Goal: Task Accomplishment & Management: Manage account settings

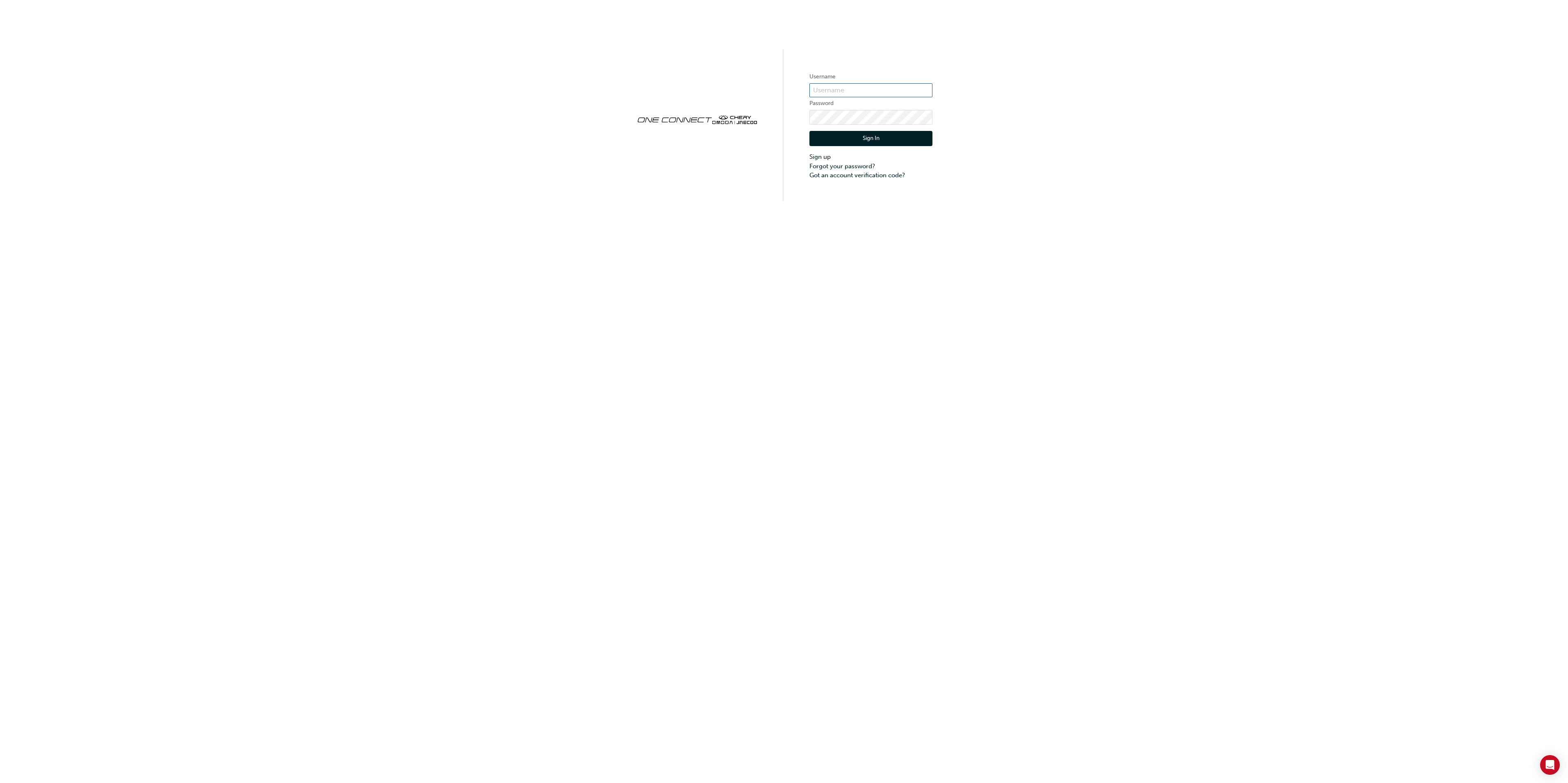
type input "cma0037"
click at [887, 136] on button "Sign In" at bounding box center [871, 139] width 123 height 16
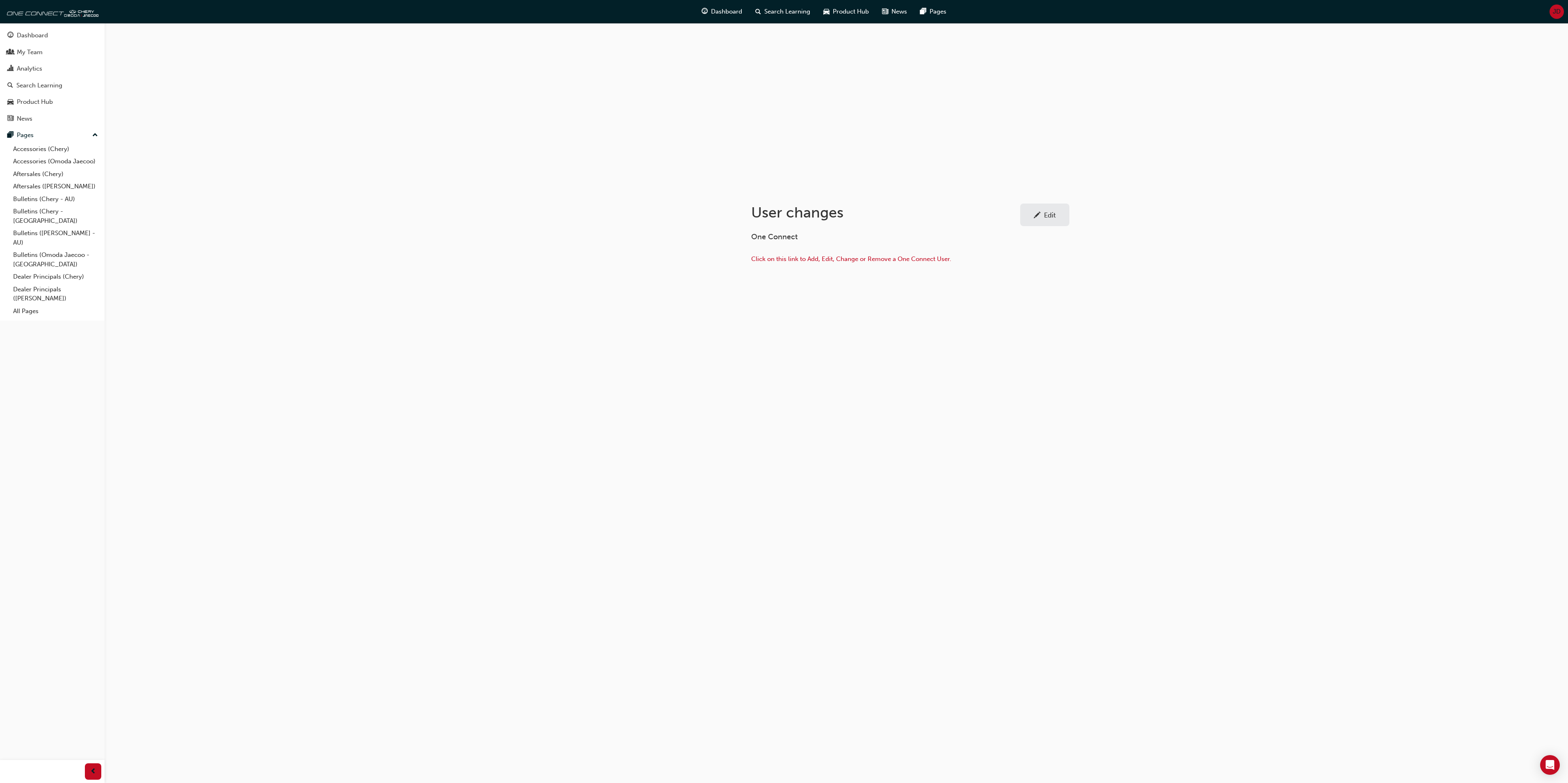
click at [1557, 9] on span "JD" at bounding box center [1557, 11] width 8 height 9
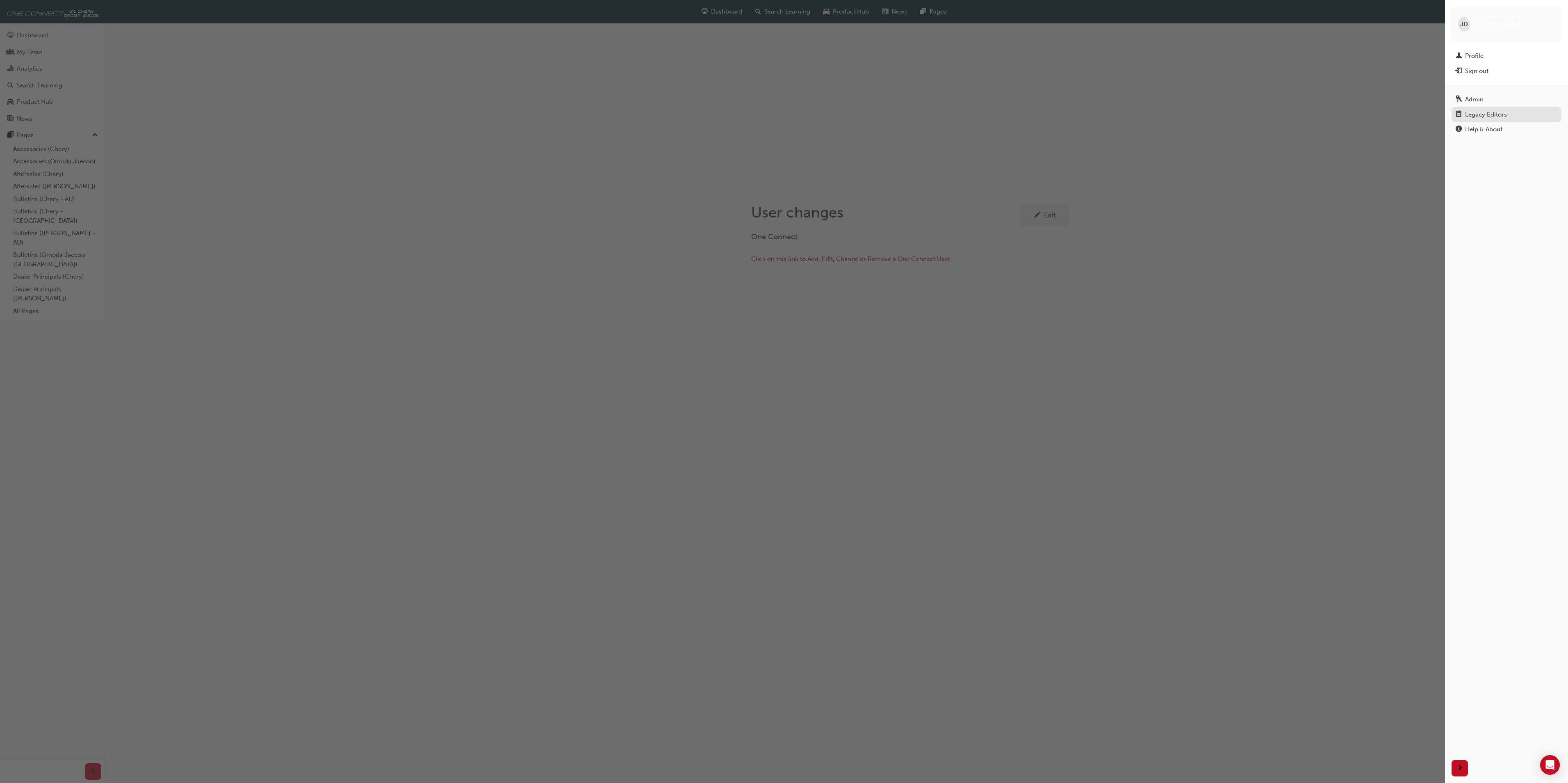
click at [1481, 110] on div "Legacy Editors" at bounding box center [1486, 114] width 42 height 9
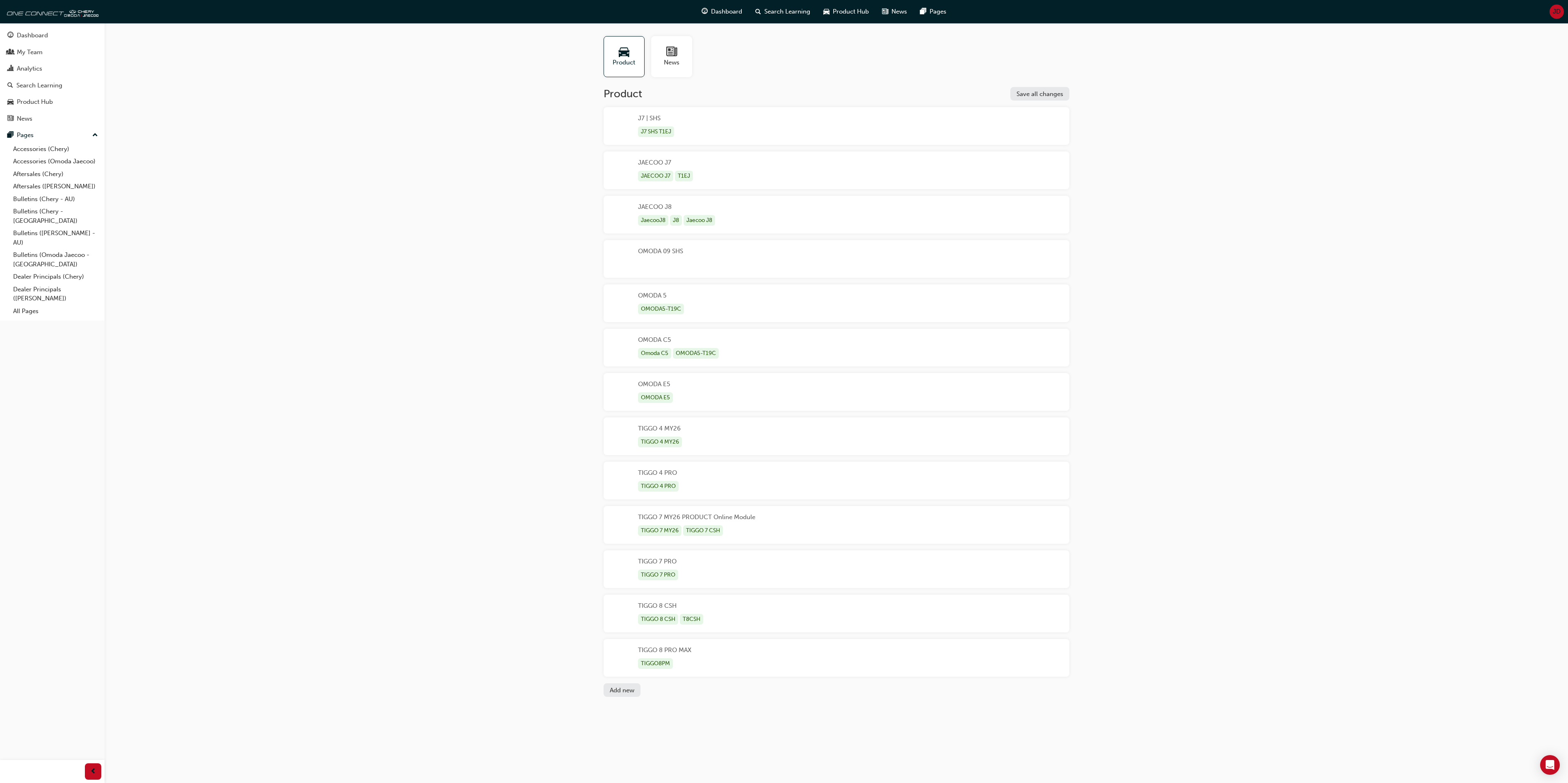
click at [1553, 7] on span "JD" at bounding box center [1557, 11] width 8 height 9
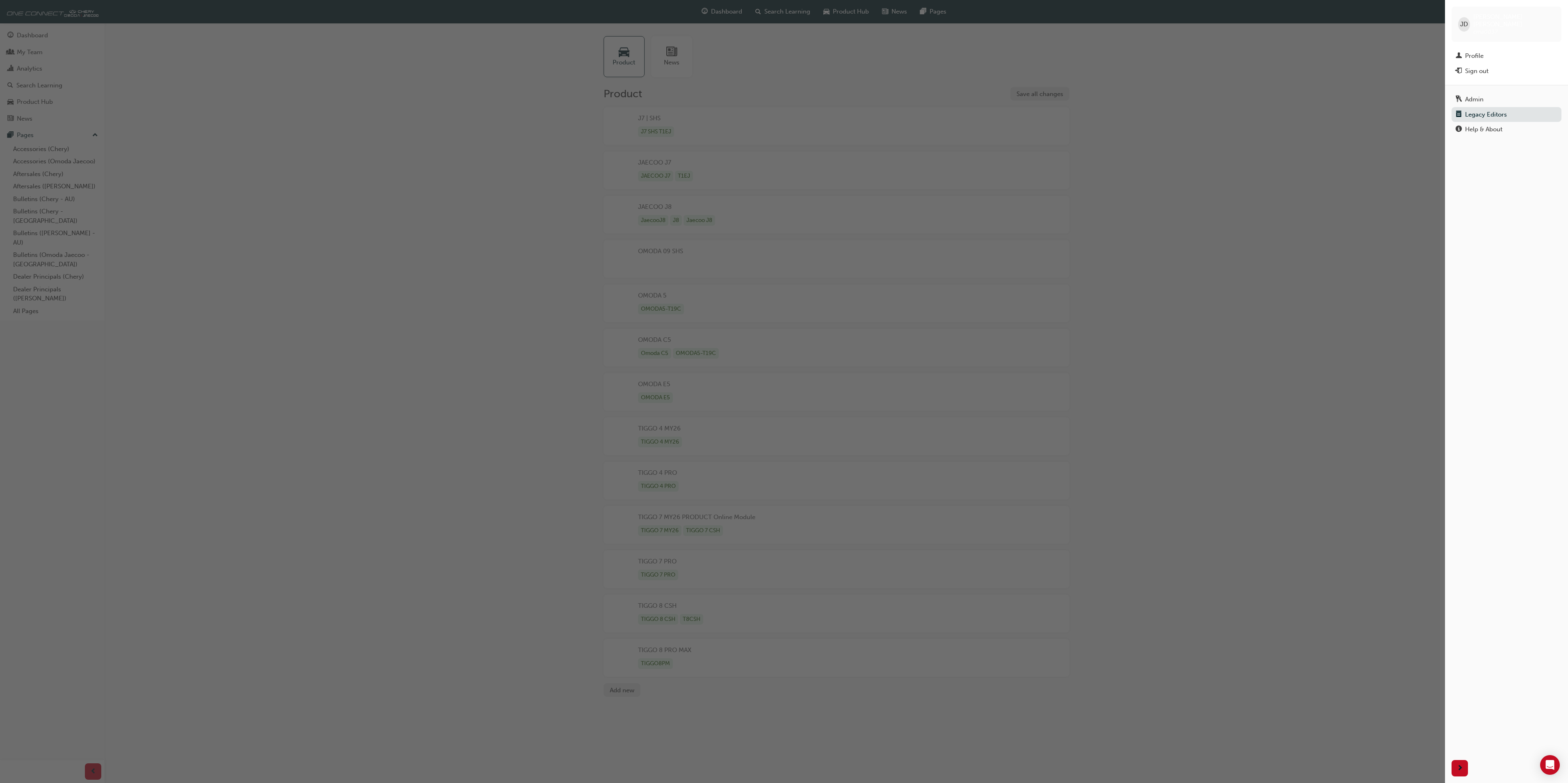
click at [1470, 21] on div "JD" at bounding box center [1464, 24] width 12 height 14
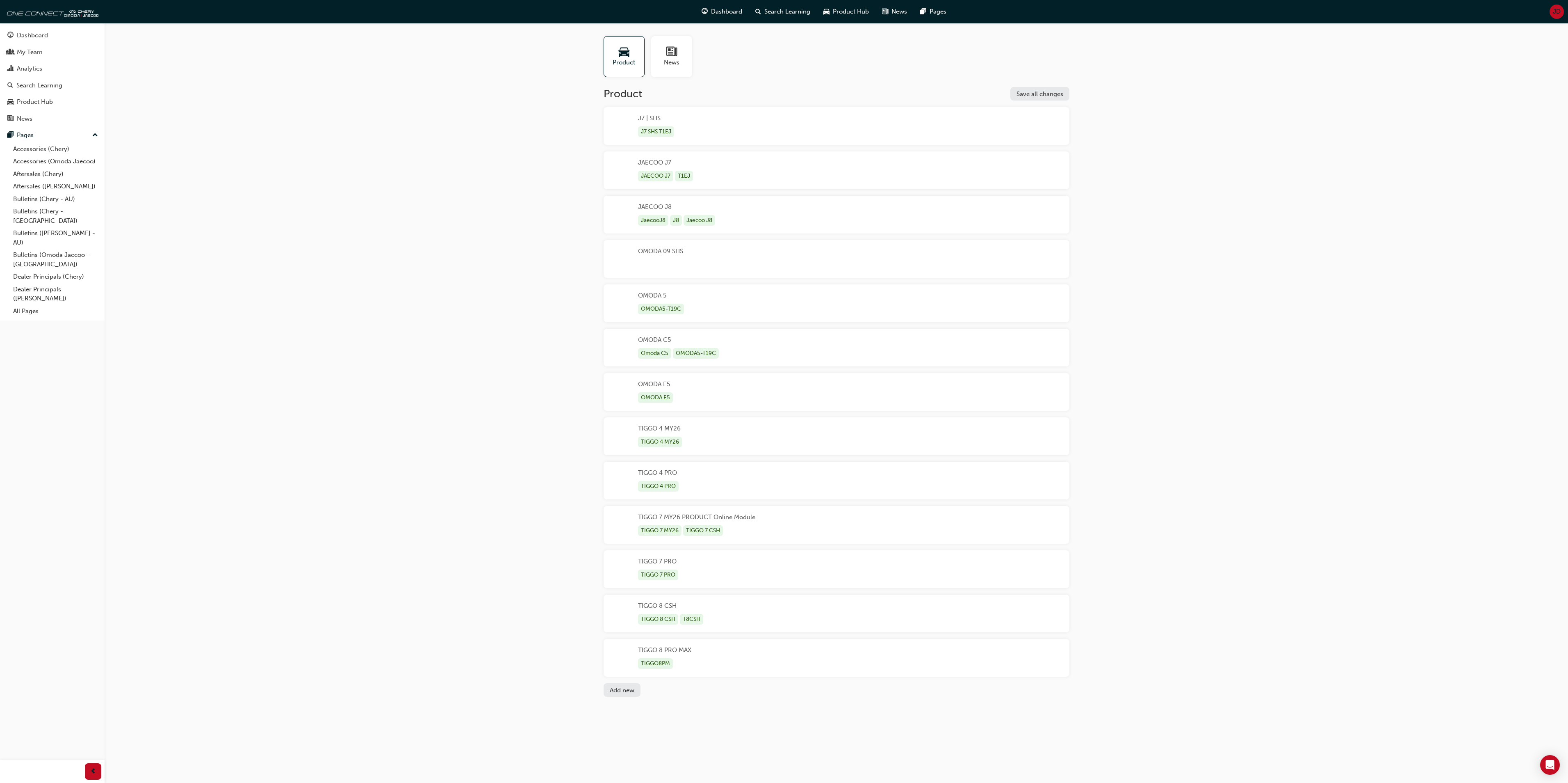
click at [1469, 19] on div "Dashboard Search Learning Product Hub News Pages JD" at bounding box center [784, 12] width 1568 height 24
click at [1549, 8] on button "JD" at bounding box center [1556, 12] width 14 height 14
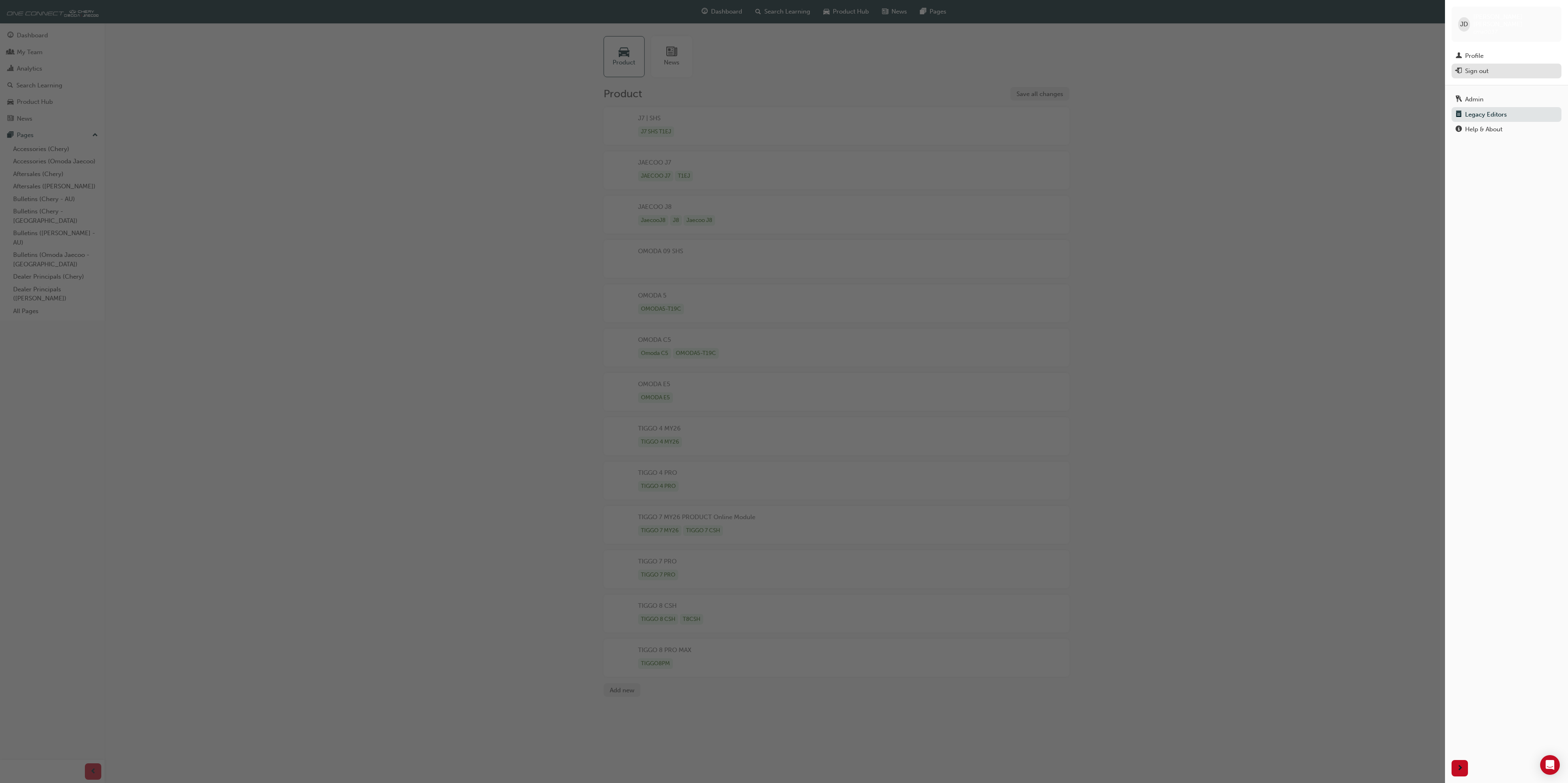
click at [1475, 67] on div "Sign out" at bounding box center [1477, 71] width 24 height 9
